Goal: Check status: Verify the current state of an ongoing process or item

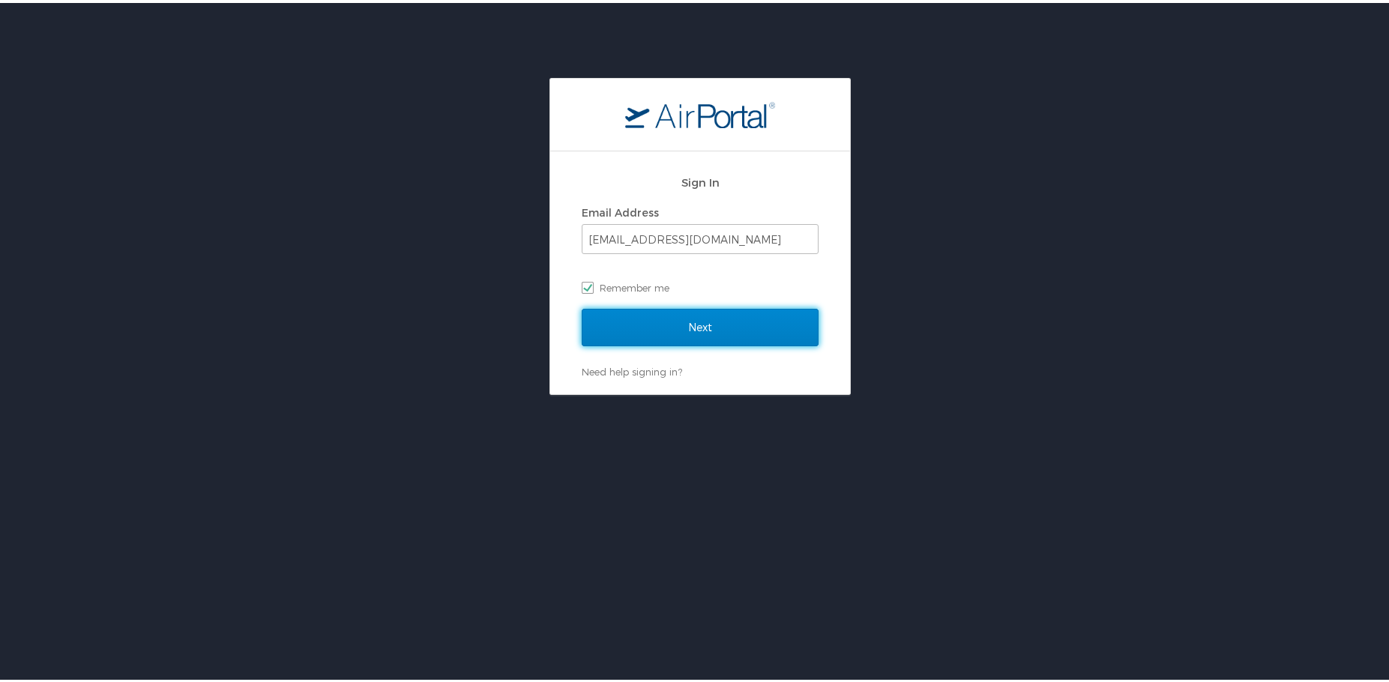
click at [679, 333] on input "Next" at bounding box center [700, 324] width 237 height 37
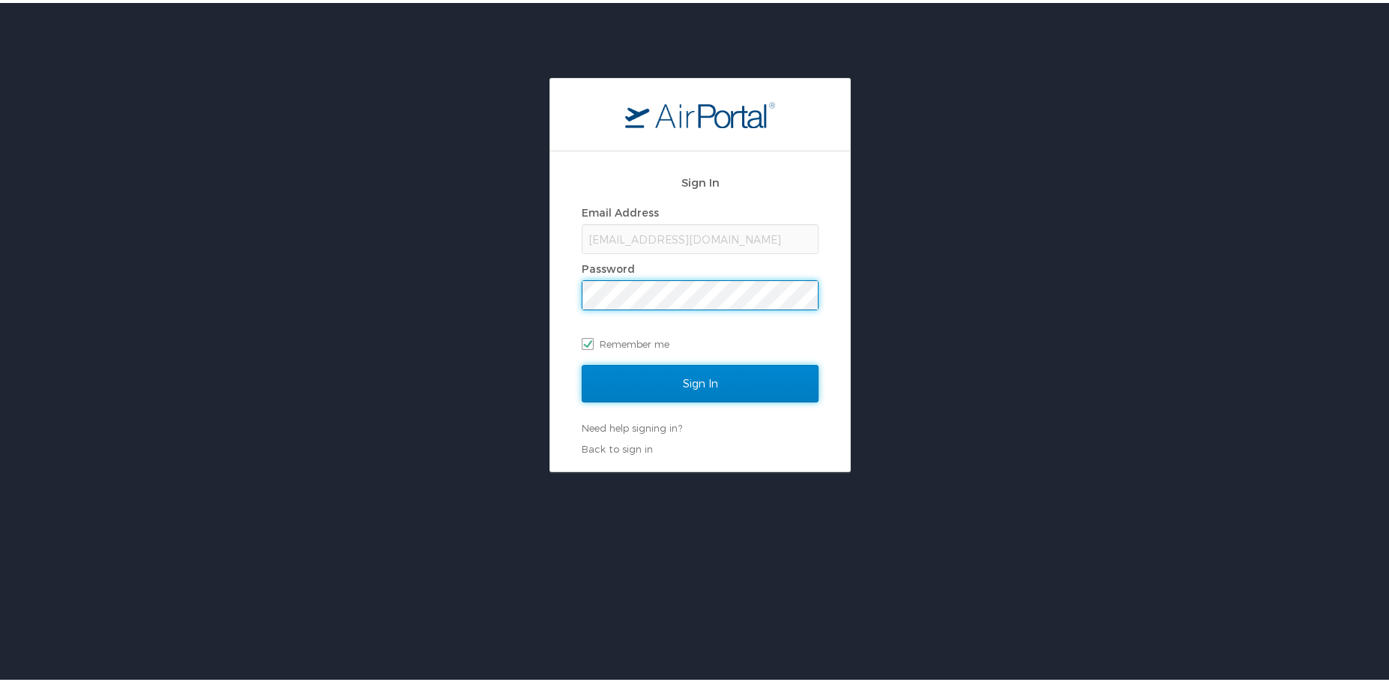
click at [672, 382] on input "Sign In" at bounding box center [700, 380] width 237 height 37
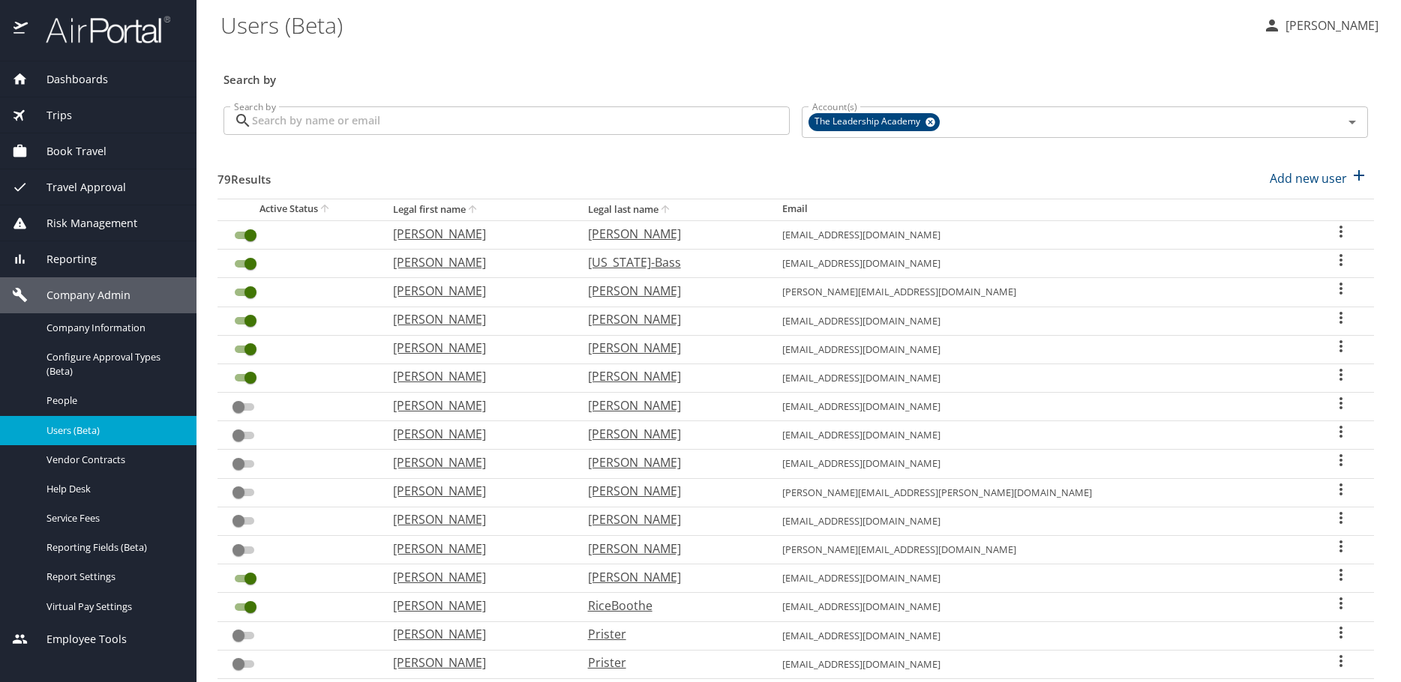
click at [719, 62] on h3 "Search by" at bounding box center [795, 75] width 1144 height 26
click at [75, 113] on div "Trips" at bounding box center [98, 115] width 172 height 16
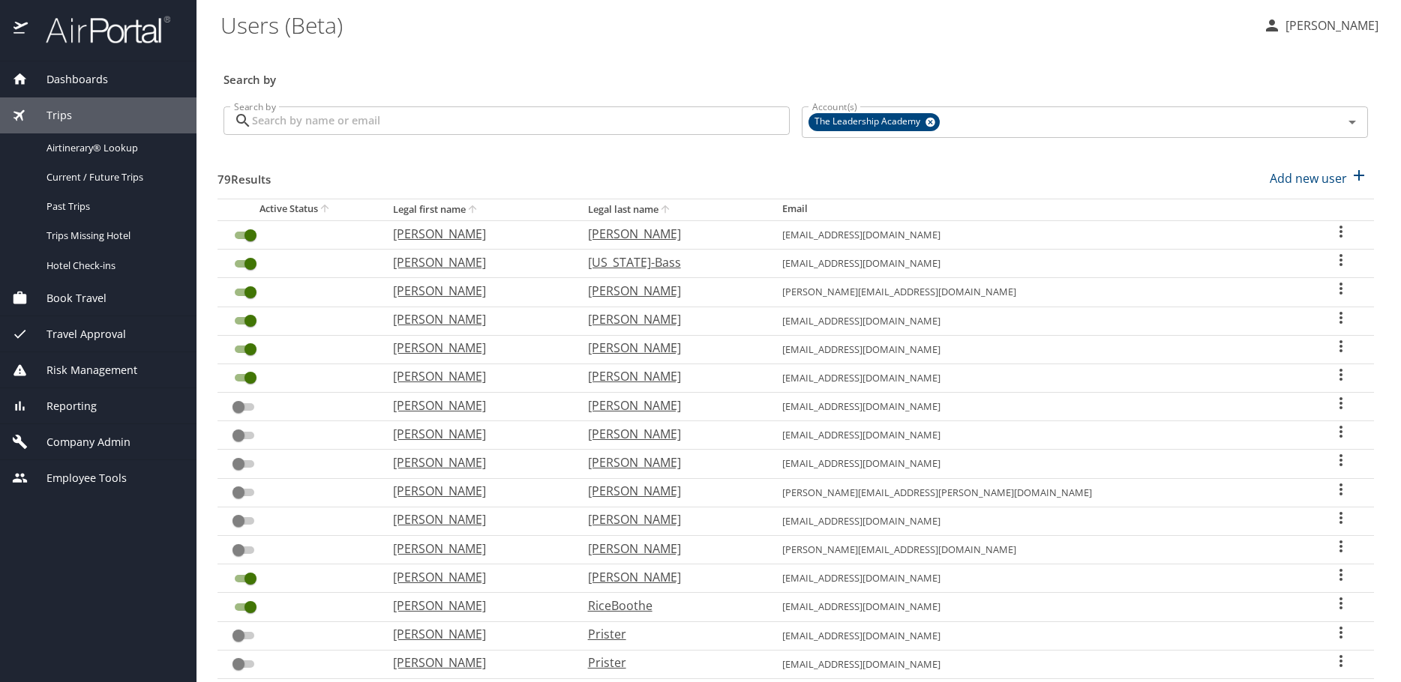
click at [94, 292] on span "Book Travel" at bounding box center [67, 298] width 79 height 16
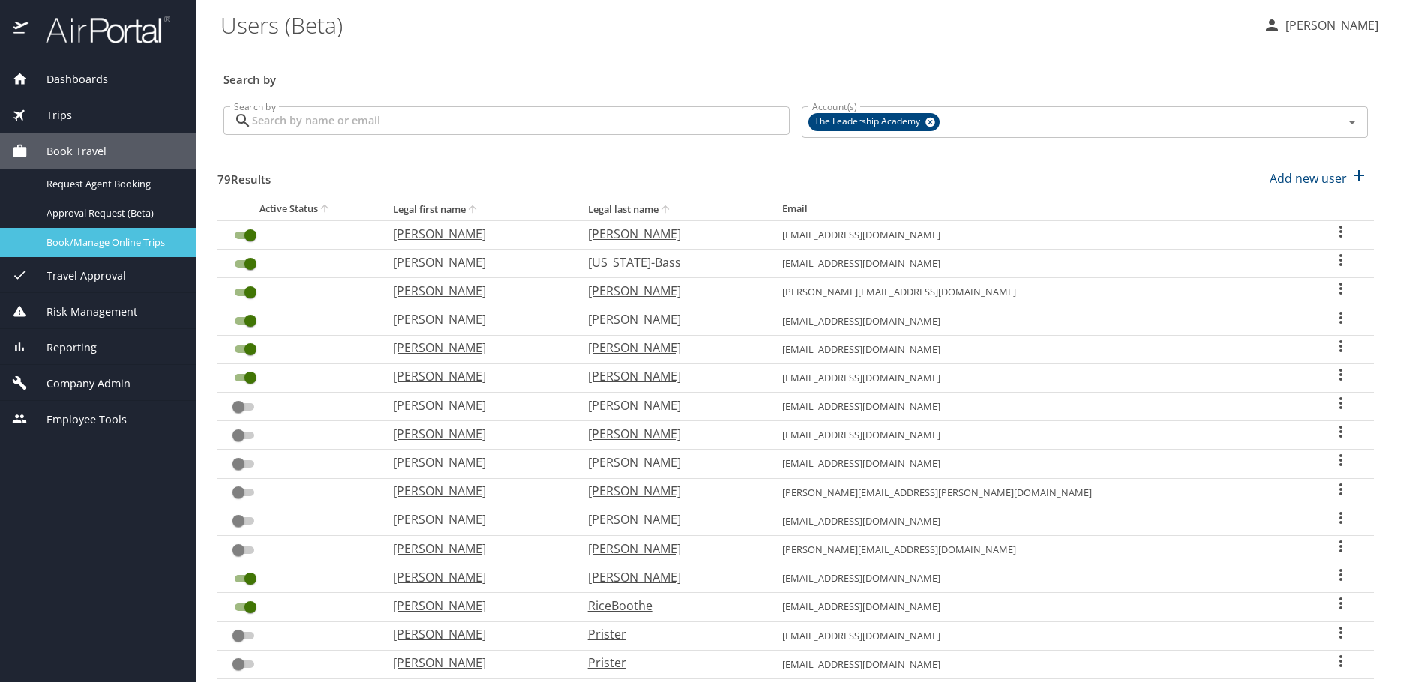
click at [111, 245] on span "Book/Manage Online Trips" at bounding box center [112, 242] width 132 height 14
click at [96, 381] on span "Company Admin" at bounding box center [79, 384] width 103 height 16
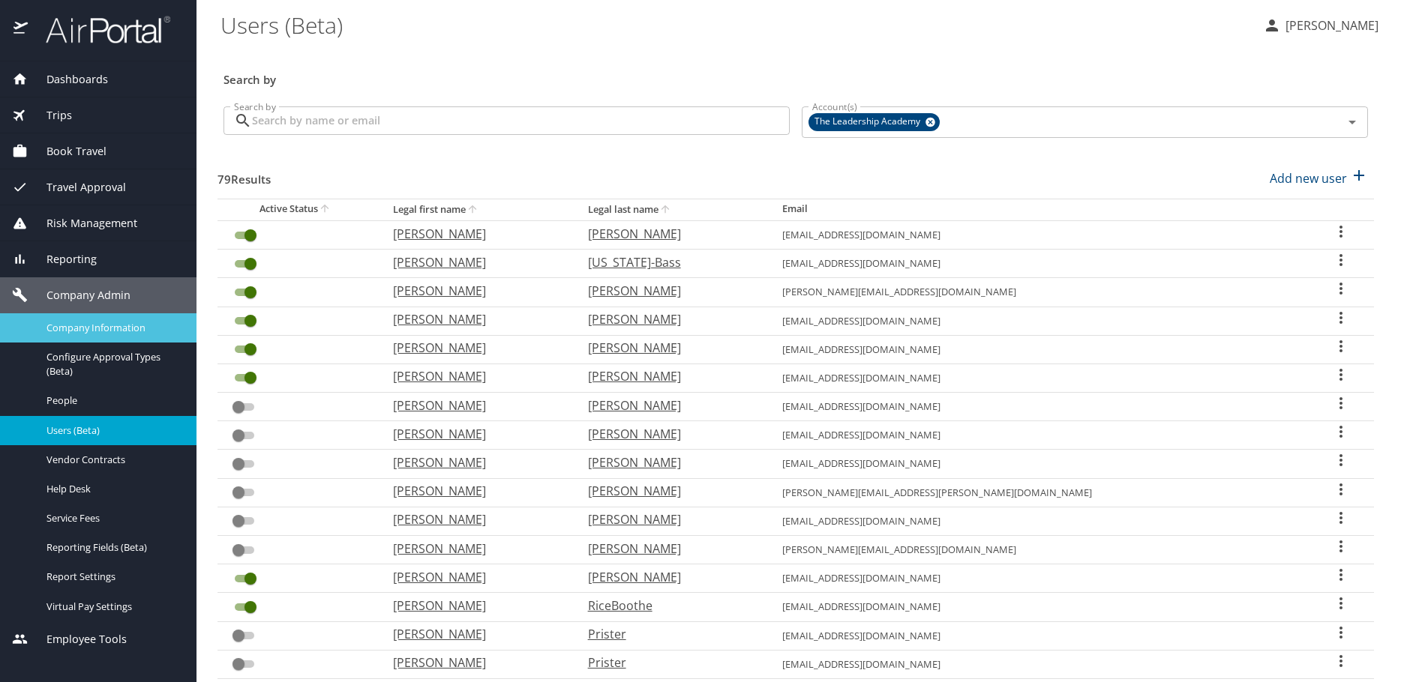
click at [115, 322] on span "Company Information" at bounding box center [112, 328] width 132 height 14
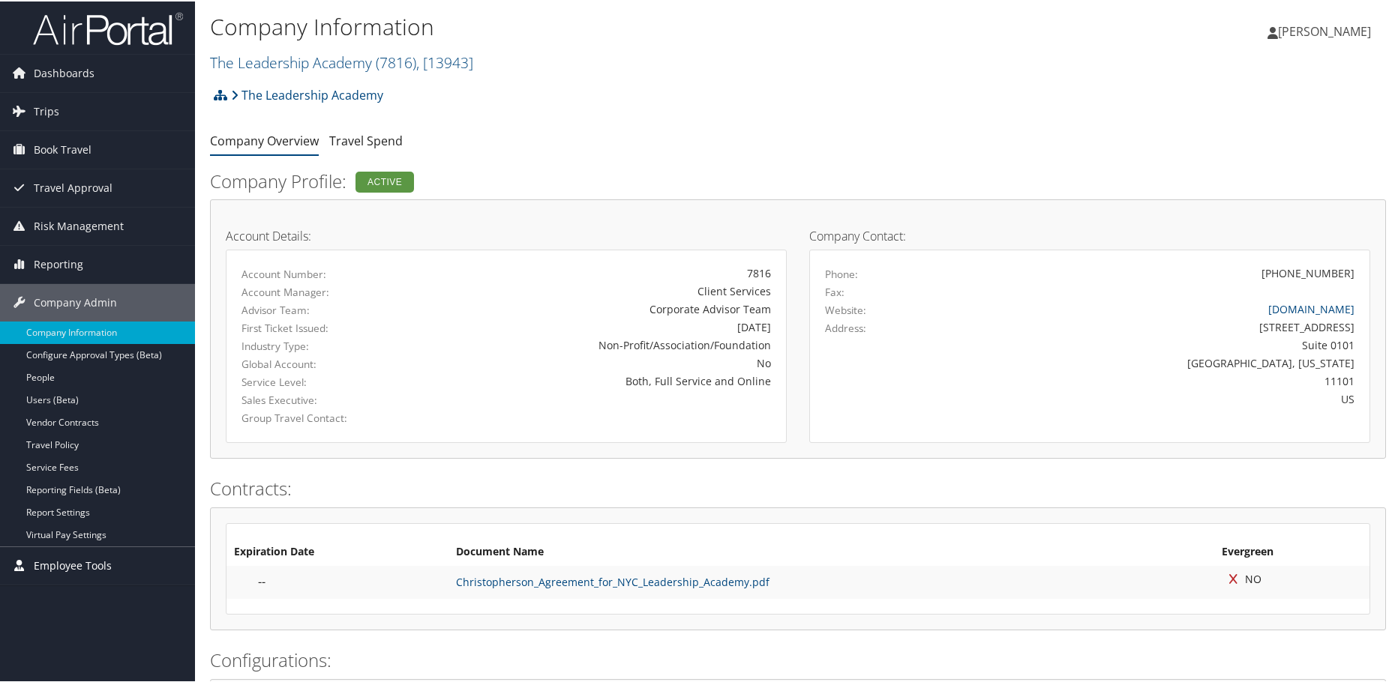
click at [67, 564] on span "Employee Tools" at bounding box center [73, 564] width 78 height 37
click at [50, 592] on link "Help Desk" at bounding box center [97, 594] width 195 height 22
click at [89, 73] on span "Dashboards" at bounding box center [64, 71] width 61 height 37
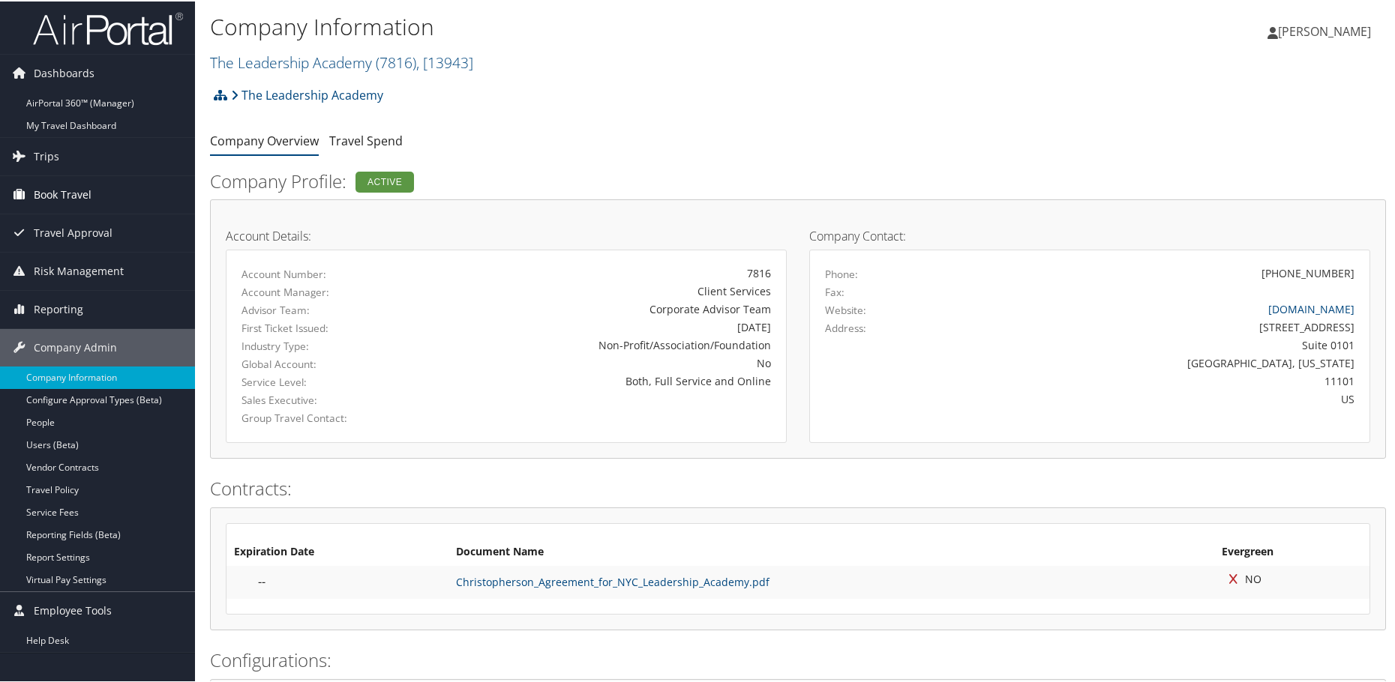
click at [88, 185] on span "Book Travel" at bounding box center [63, 193] width 58 height 37
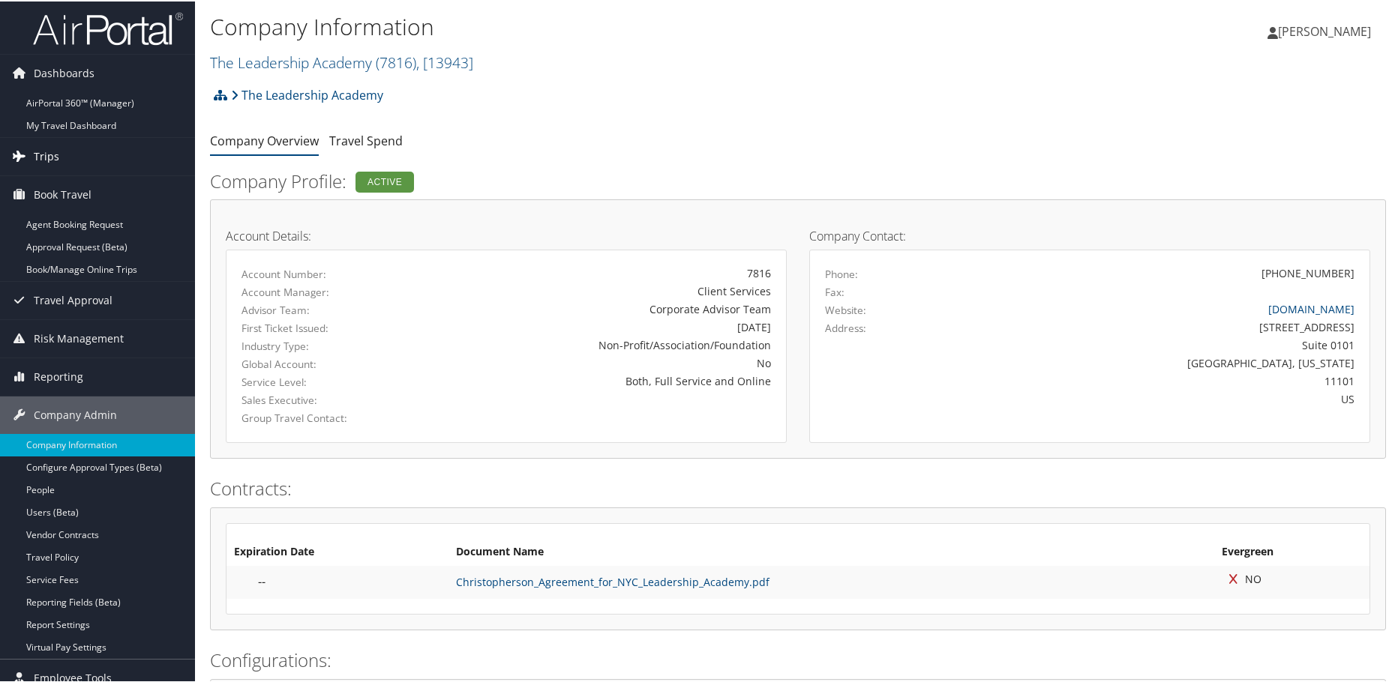
click at [79, 152] on link "Trips" at bounding box center [97, 154] width 195 height 37
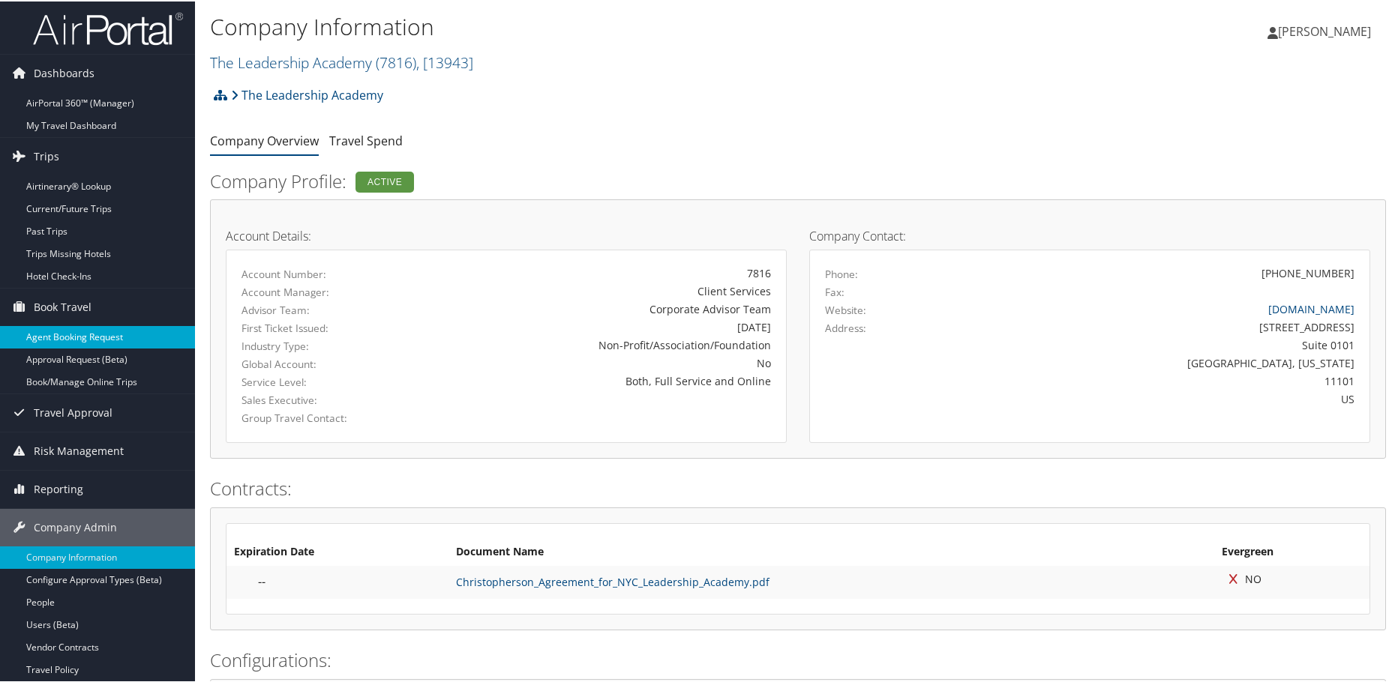
click at [80, 333] on link "Agent Booking Request" at bounding box center [97, 336] width 195 height 22
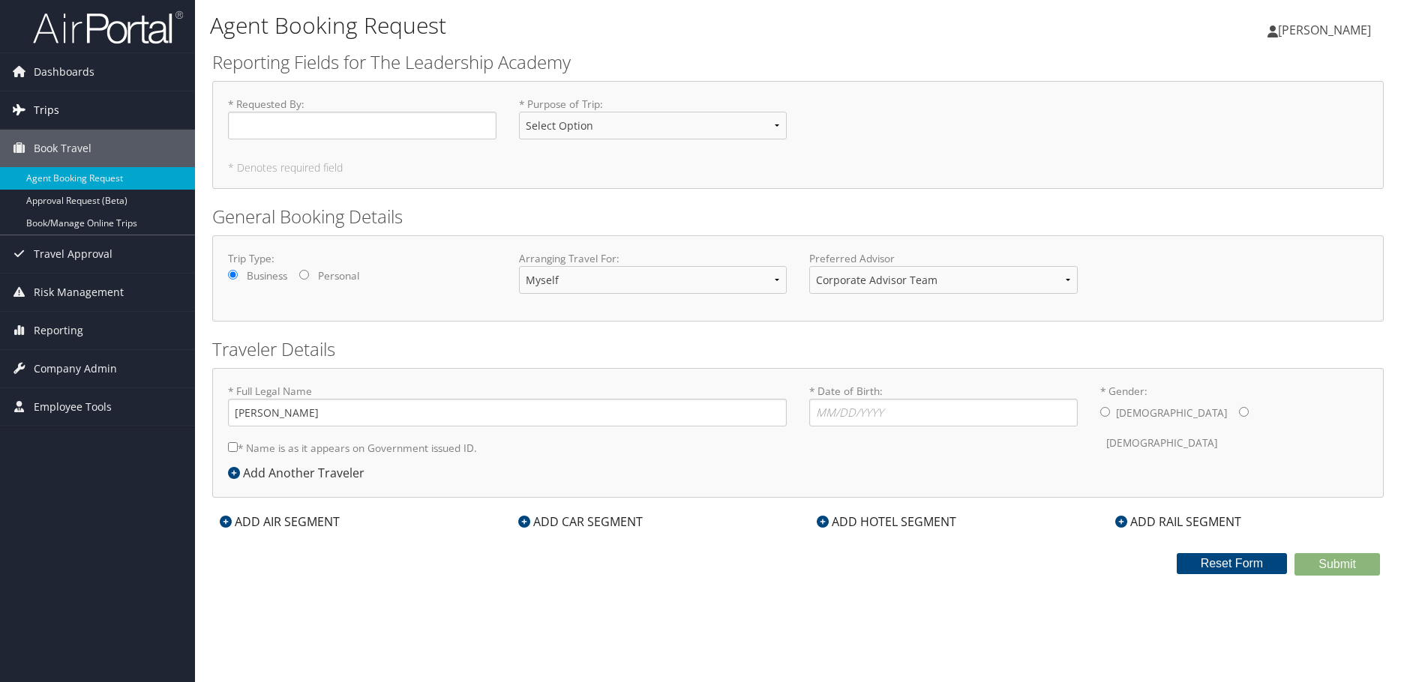
click at [87, 118] on link "Trips" at bounding box center [97, 109] width 195 height 37
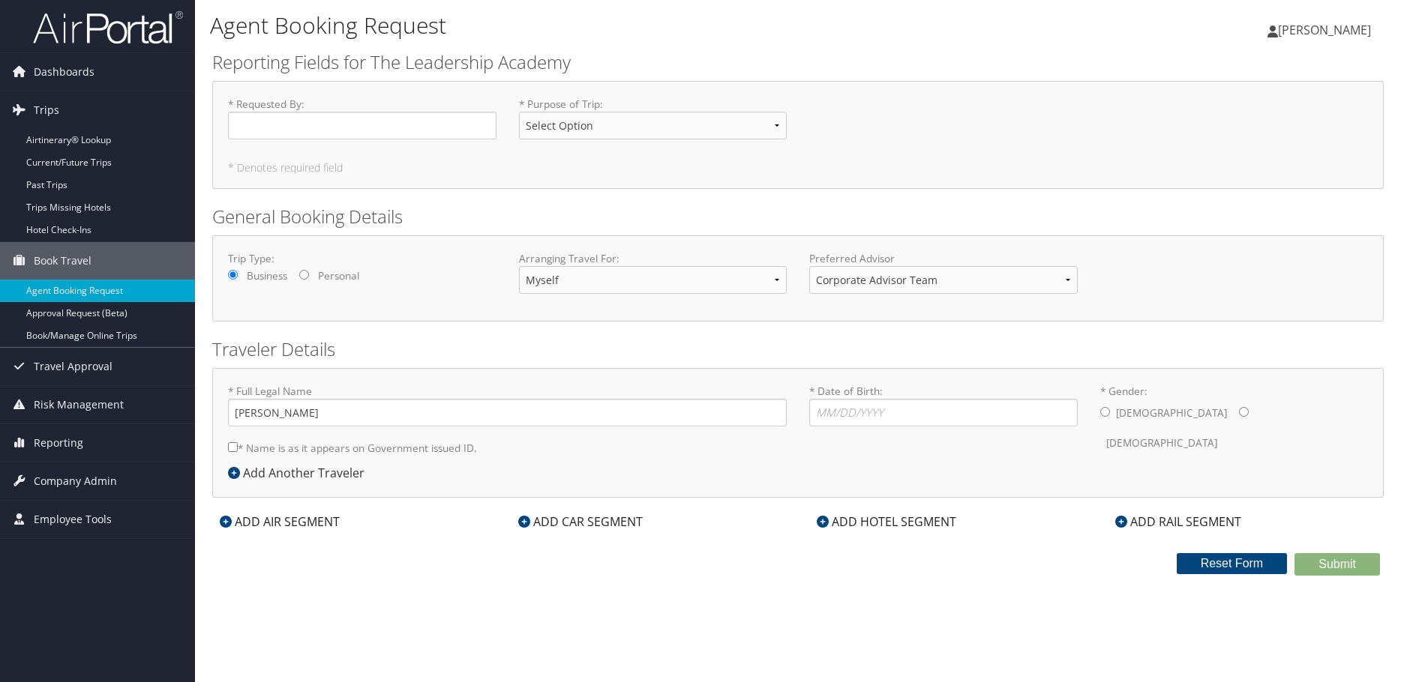
click at [1327, 25] on span "[PERSON_NAME]" at bounding box center [1324, 30] width 93 height 16
click at [1284, 103] on link "Travel Agency Contacts" at bounding box center [1286, 107] width 167 height 25
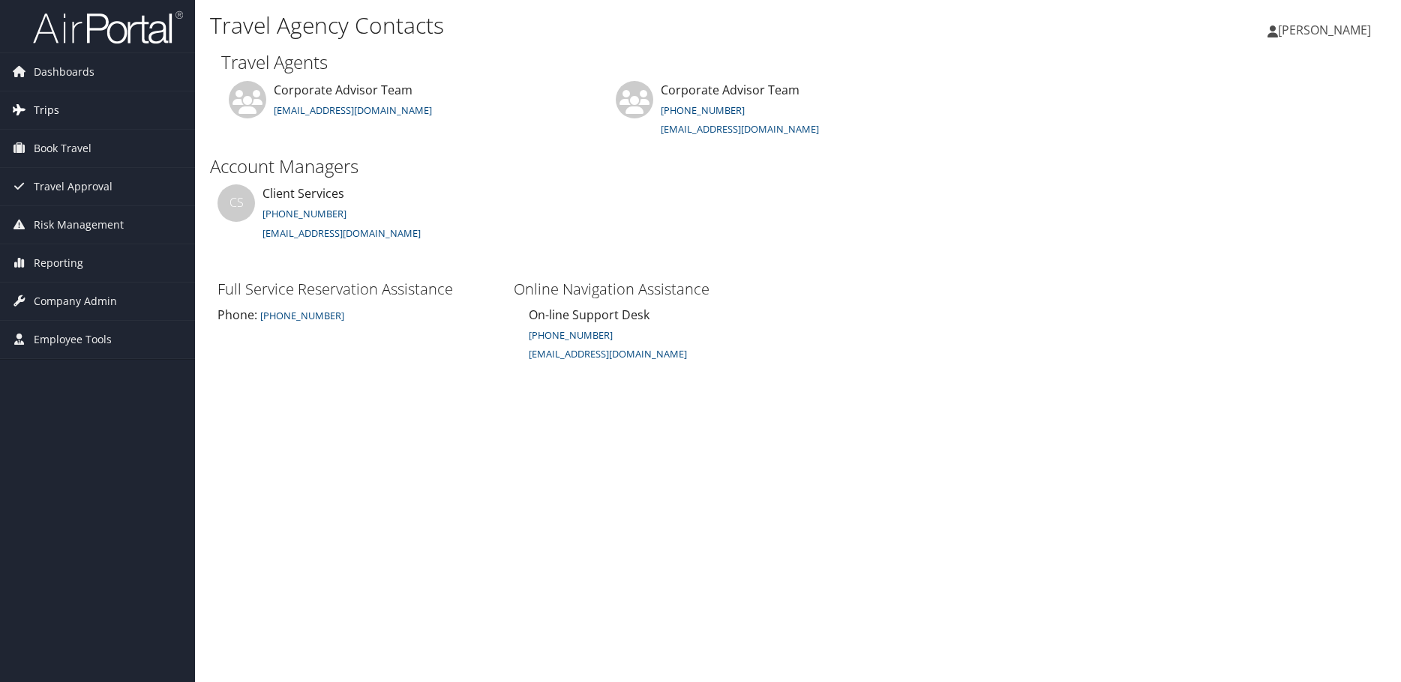
click at [98, 108] on link "Trips" at bounding box center [97, 109] width 195 height 37
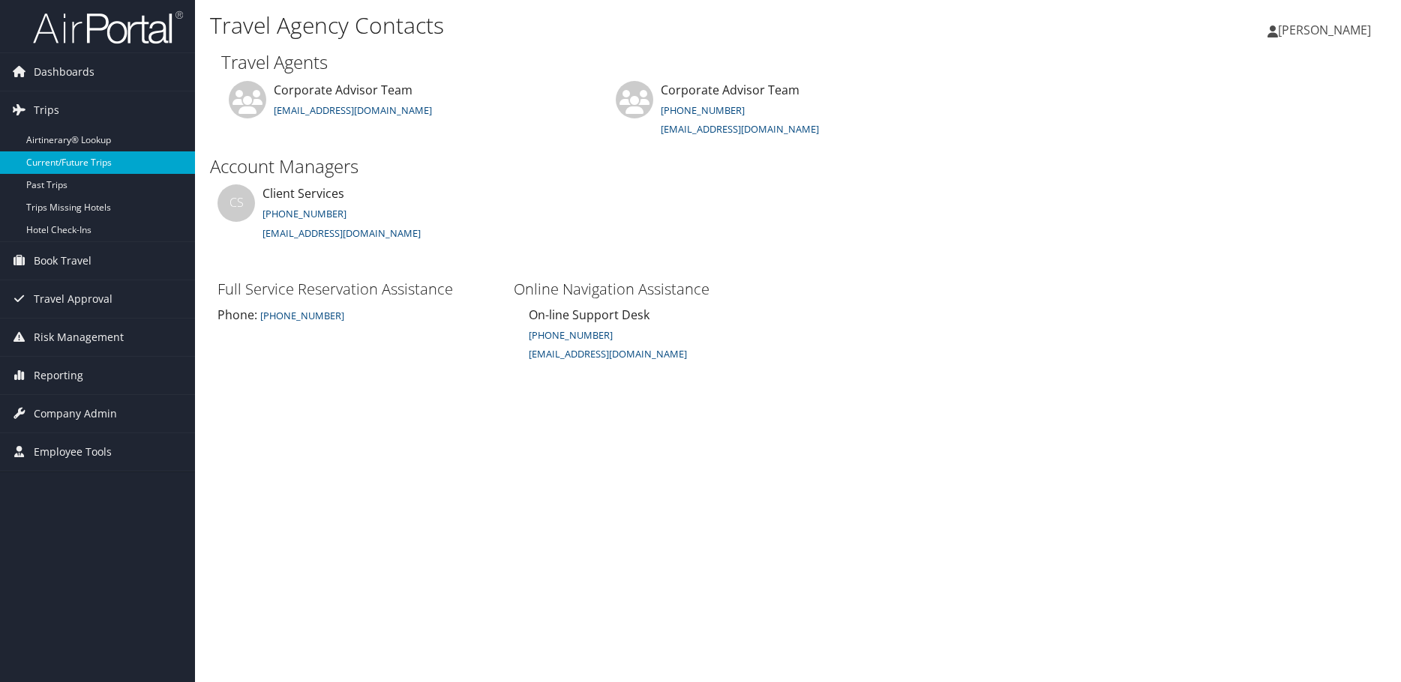
click at [63, 165] on link "Current/Future Trips" at bounding box center [97, 162] width 195 height 22
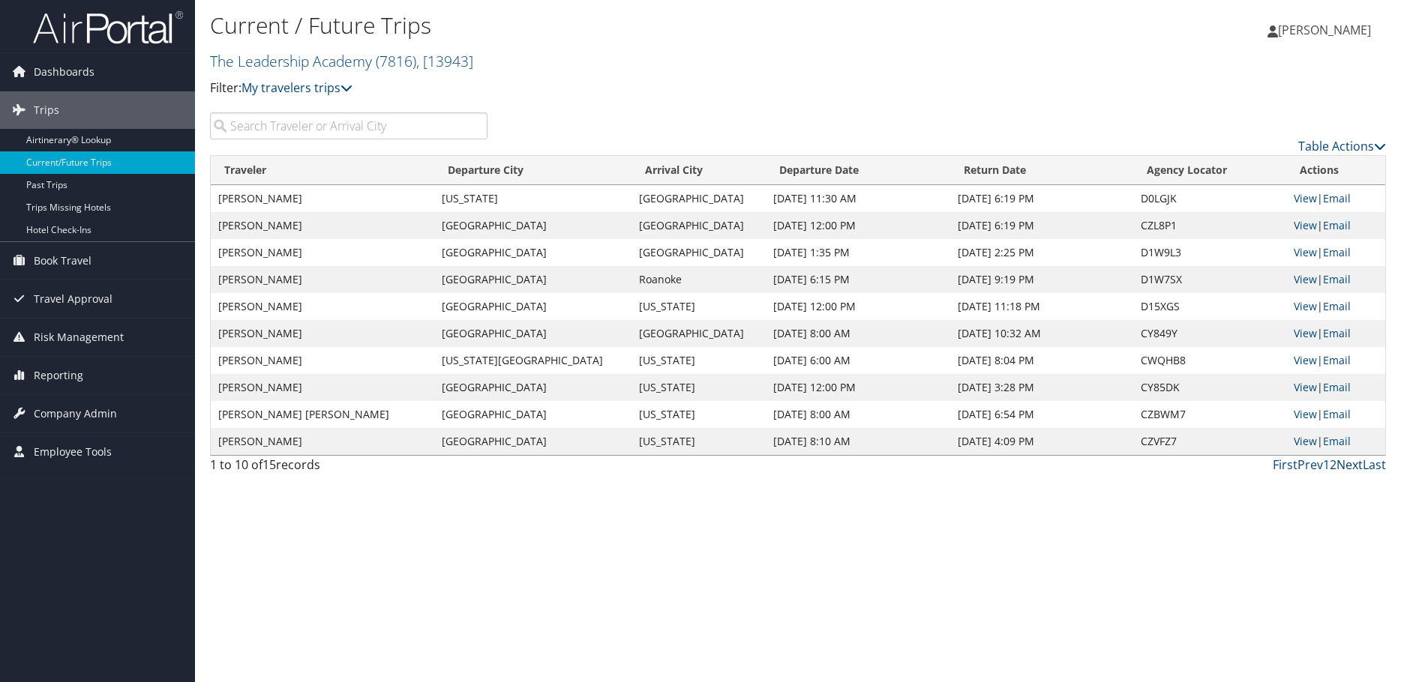
click at [1349, 466] on link "Next" at bounding box center [1349, 465] width 26 height 16
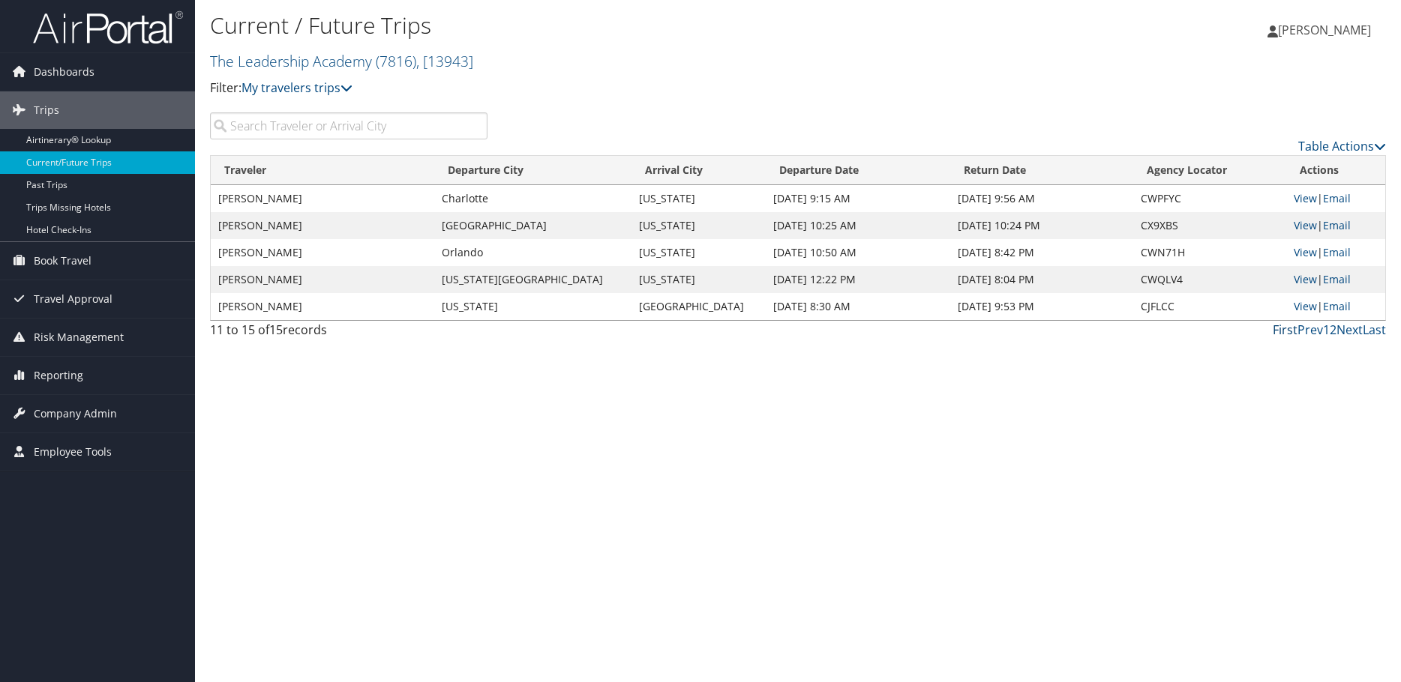
click at [1281, 334] on link "First" at bounding box center [1284, 330] width 25 height 16
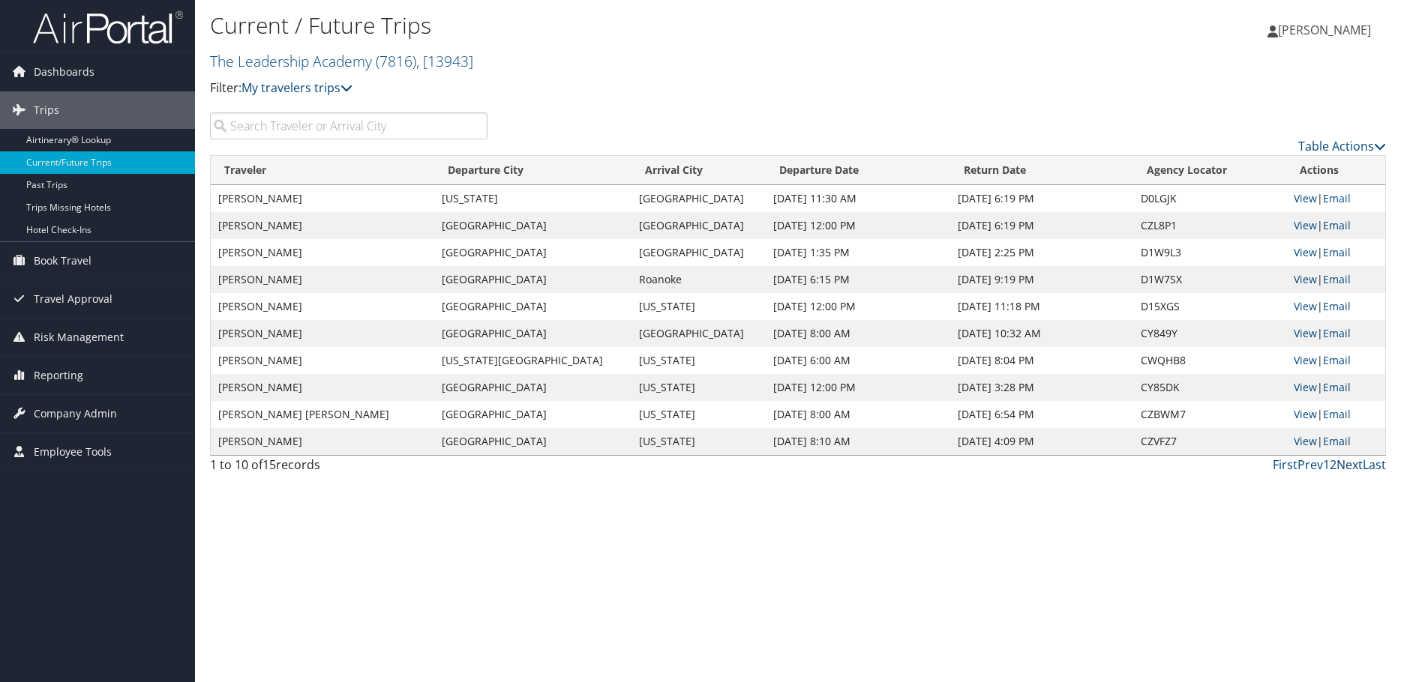
click at [1347, 463] on link "Next" at bounding box center [1349, 465] width 26 height 16
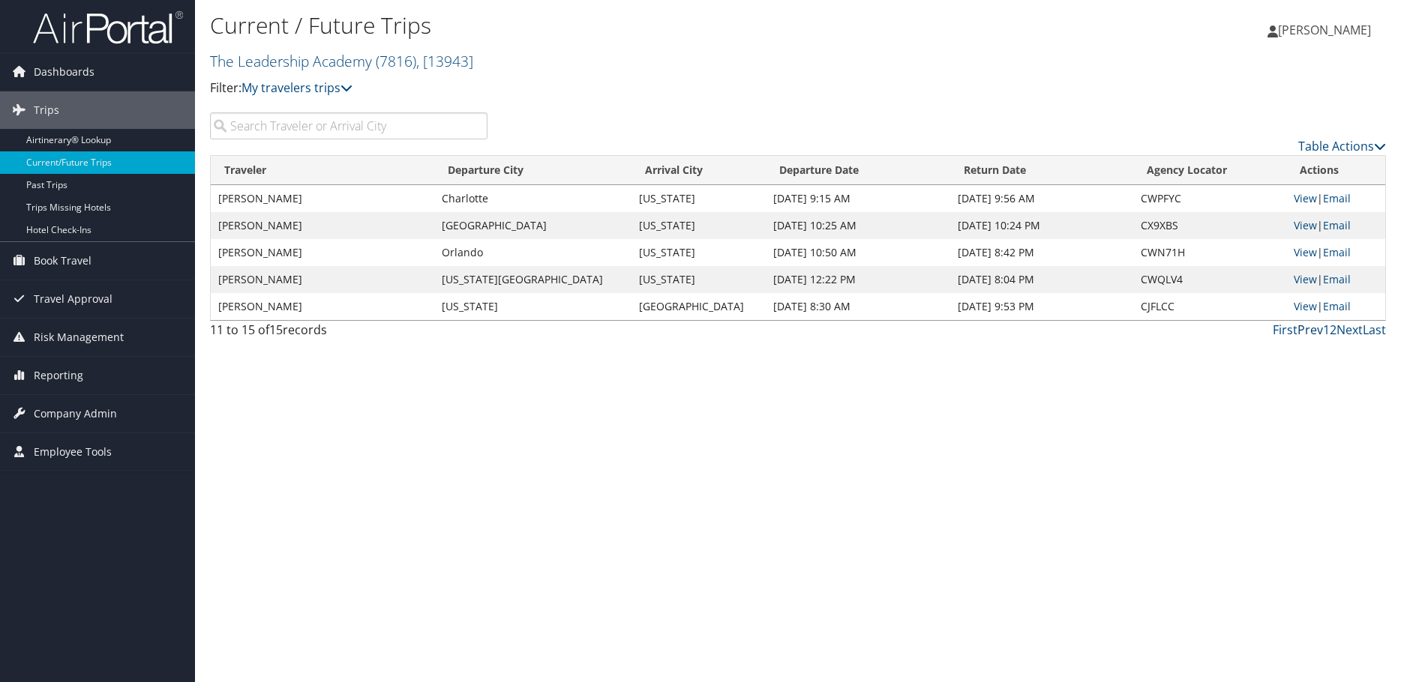
click at [1315, 328] on link "Prev" at bounding box center [1309, 330] width 25 height 16
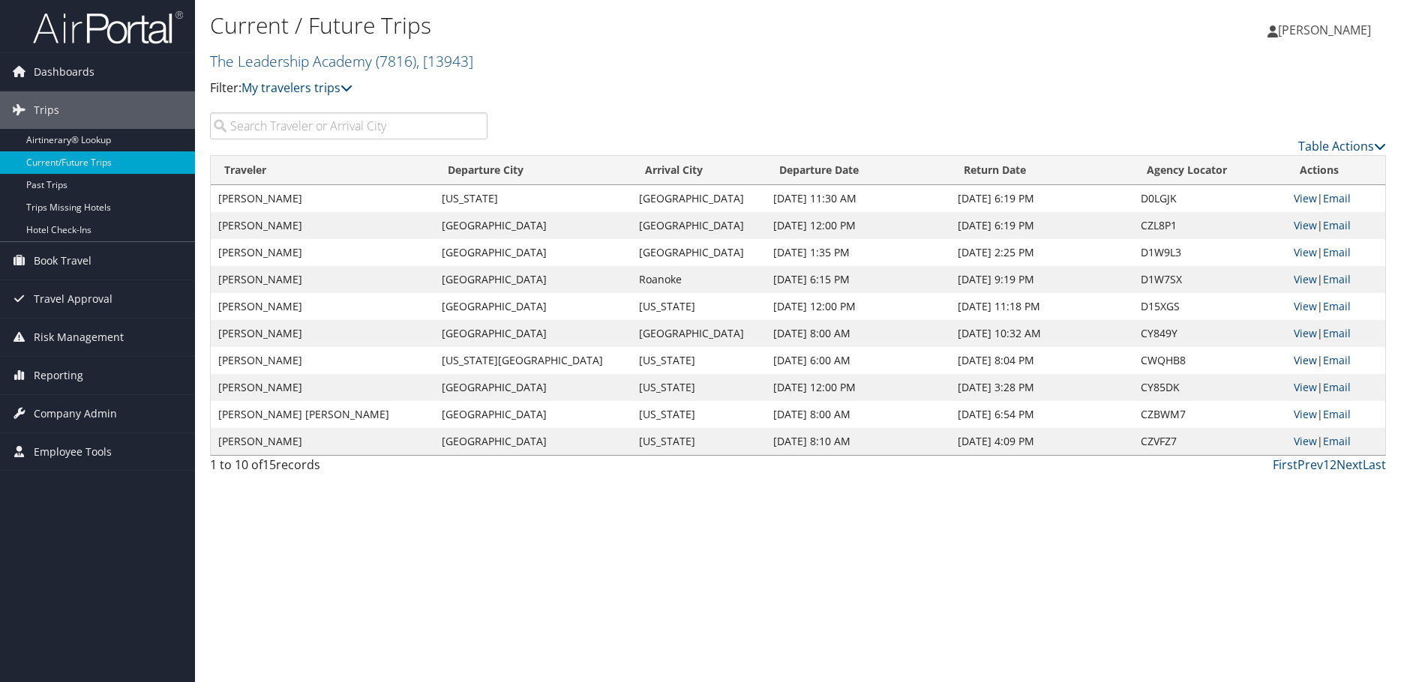
click at [1297, 358] on link "View" at bounding box center [1304, 360] width 23 height 14
